Goal: Complete application form

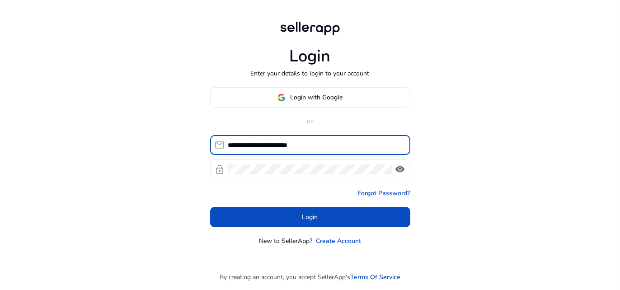
type input "**********"
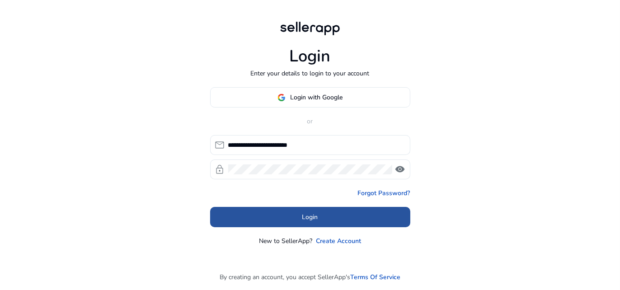
click at [258, 212] on span at bounding box center [310, 218] width 200 height 22
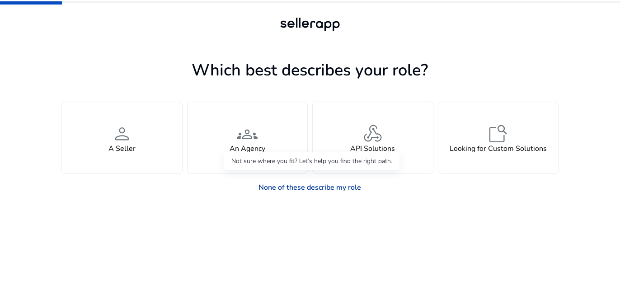
click at [312, 191] on link "None of these describe my role" at bounding box center [310, 188] width 117 height 18
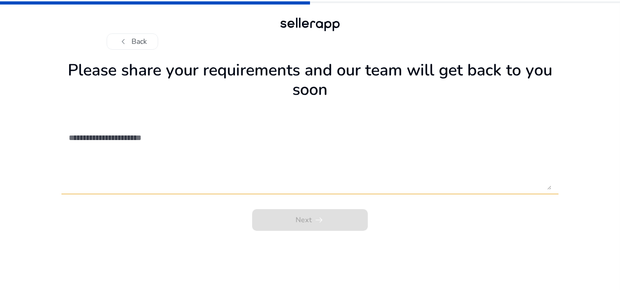
click at [290, 222] on div "Next arrow_right_alt" at bounding box center [310, 217] width 497 height 27
click at [142, 44] on button "chevron_left Back" at bounding box center [133, 41] width 52 height 16
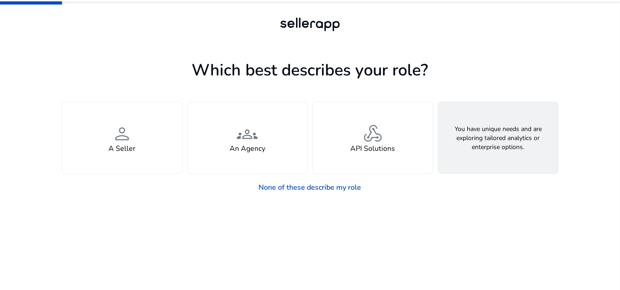
click at [485, 129] on div "feature_search Looking for Custom Solutions" at bounding box center [499, 137] width 120 height 71
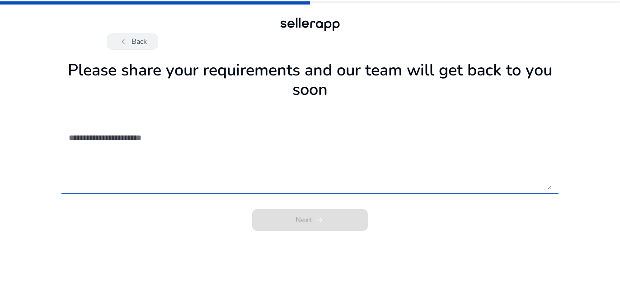
click at [130, 45] on button "chevron_left Back" at bounding box center [133, 41] width 52 height 16
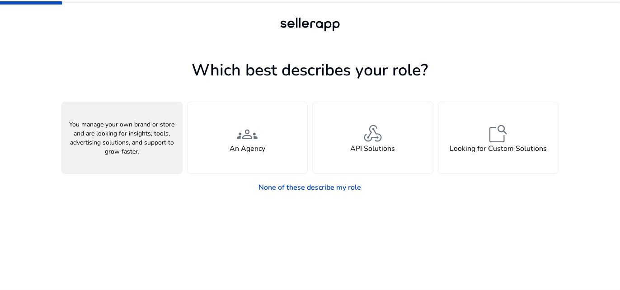
click at [166, 137] on div "person A Seller" at bounding box center [122, 137] width 120 height 71
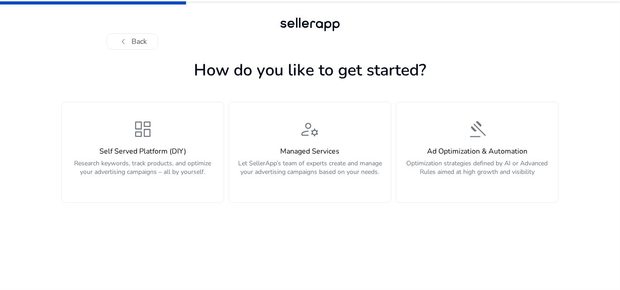
click at [166, 137] on div "dashboard Self Served Platform (DIY) Research keywords, track products, and opt…" at bounding box center [142, 152] width 151 height 68
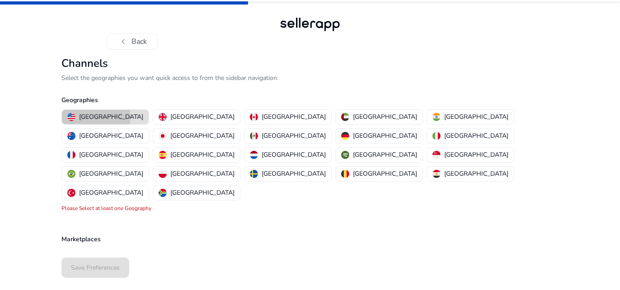
click at [96, 118] on p "[GEOGRAPHIC_DATA]" at bounding box center [111, 116] width 64 height 9
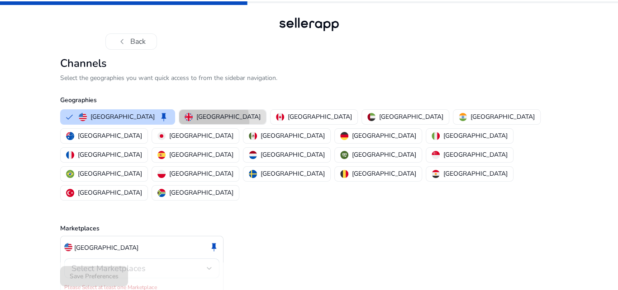
click at [179, 122] on button "[GEOGRAPHIC_DATA]" at bounding box center [222, 117] width 87 height 14
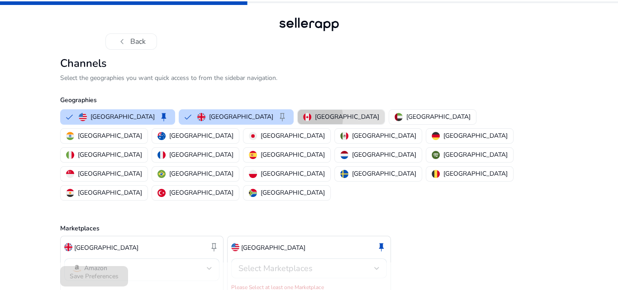
click at [303, 118] on img "button" at bounding box center [307, 117] width 8 height 8
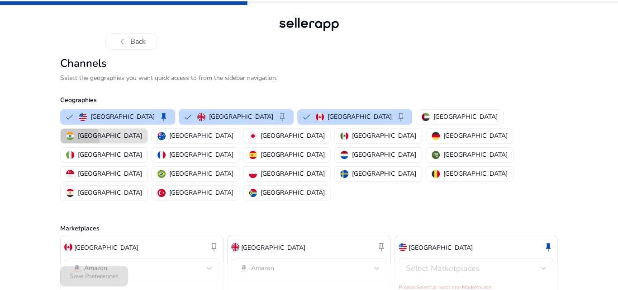
click at [147, 129] on button "[GEOGRAPHIC_DATA]" at bounding box center [104, 136] width 87 height 14
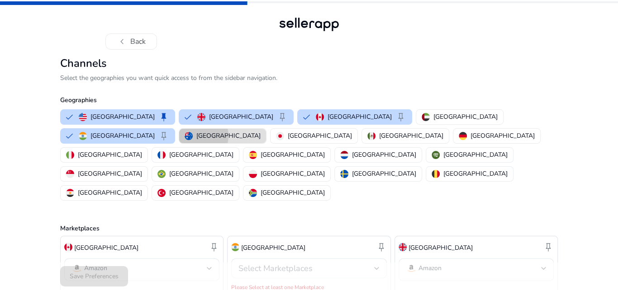
click at [260, 131] on p "[GEOGRAPHIC_DATA]" at bounding box center [228, 135] width 64 height 9
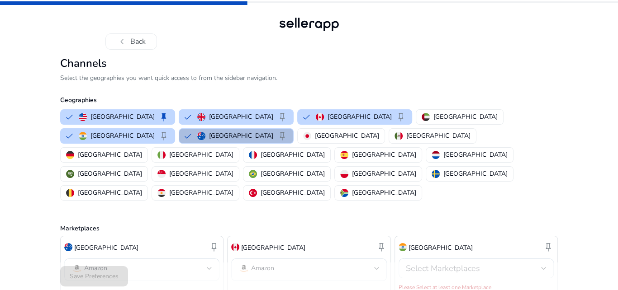
scroll to position [64, 0]
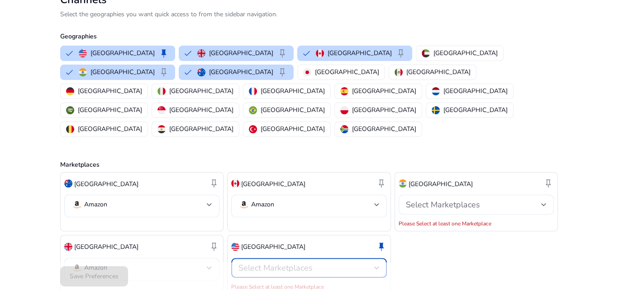
click at [273, 263] on span "Select Marketplaces" at bounding box center [275, 268] width 74 height 11
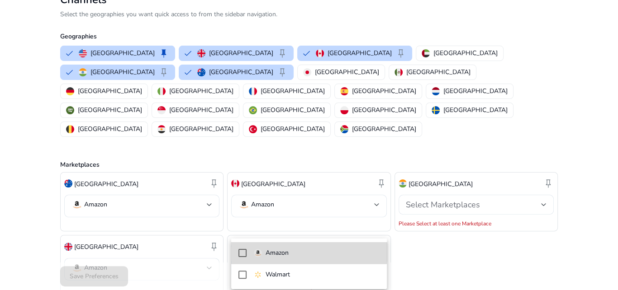
click at [270, 250] on p "Amazon" at bounding box center [276, 253] width 23 height 10
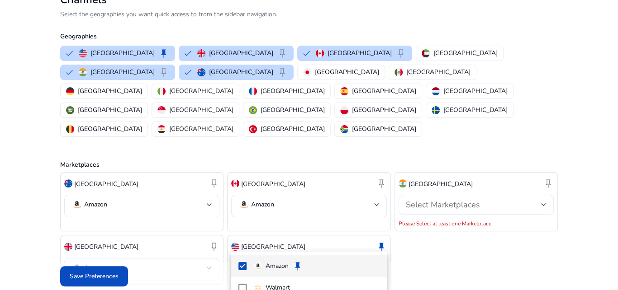
scroll to position [54, 0]
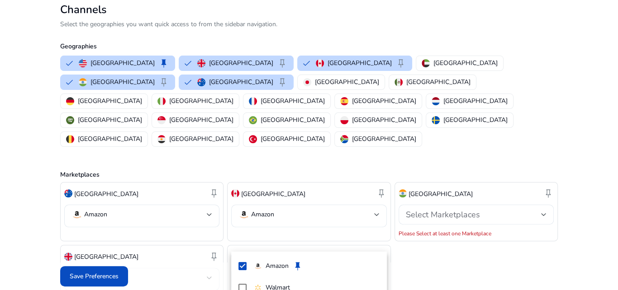
click at [424, 249] on div at bounding box center [309, 145] width 618 height 290
click at [429, 205] on div "Select Marketplaces" at bounding box center [476, 215] width 141 height 20
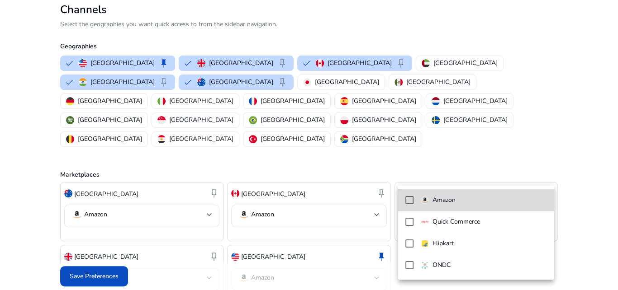
click at [430, 196] on div "Amazon" at bounding box center [438, 200] width 35 height 10
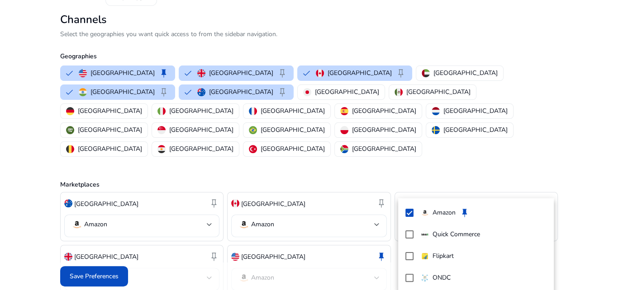
click at [485, 148] on div at bounding box center [309, 145] width 618 height 290
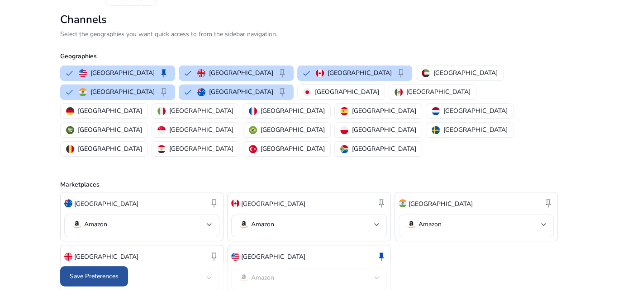
click at [116, 270] on span at bounding box center [94, 277] width 68 height 22
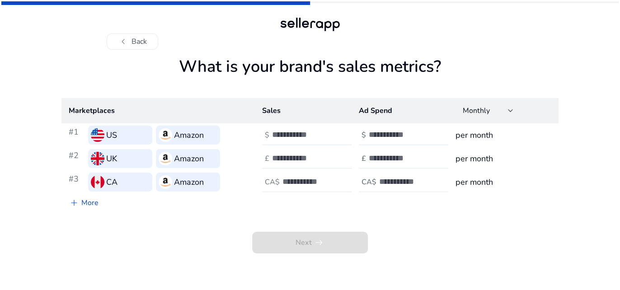
scroll to position [0, 0]
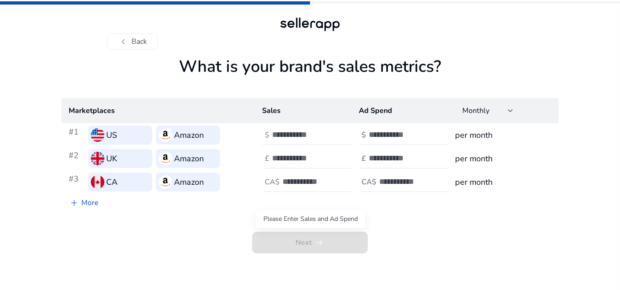
click at [313, 228] on div "Please Enter Sales and Ad Spend" at bounding box center [310, 219] width 109 height 18
